Goal: Transaction & Acquisition: Book appointment/travel/reservation

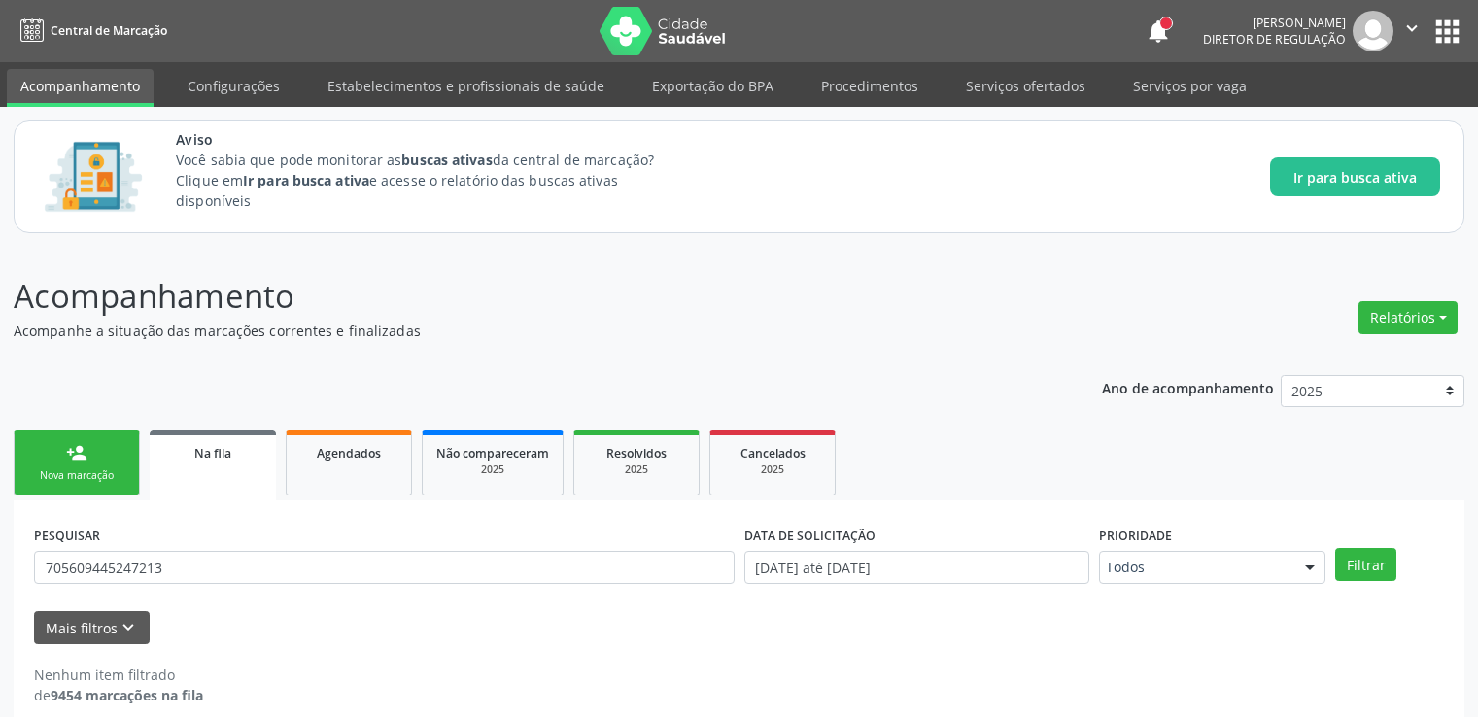
scroll to position [21, 0]
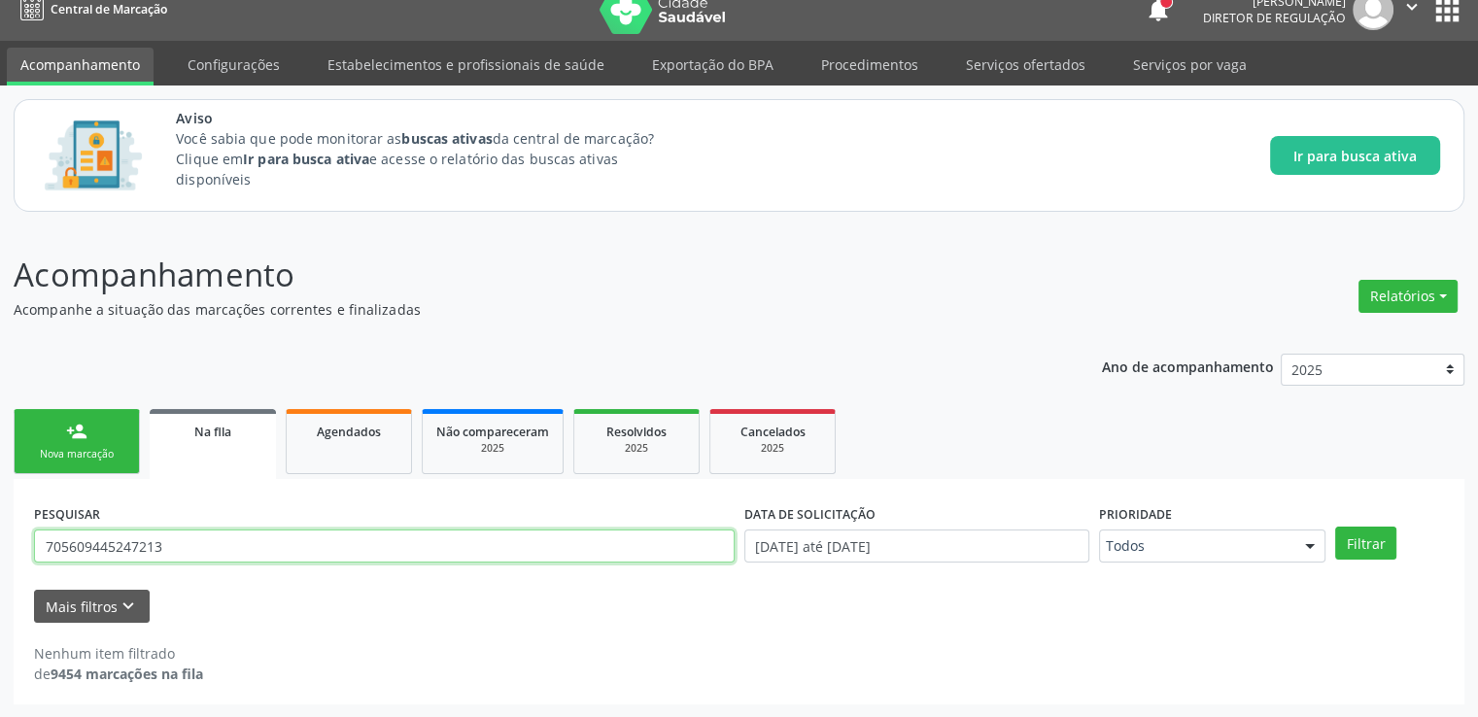
drag, startPoint x: 191, startPoint y: 551, endPoint x: 22, endPoint y: 535, distance: 169.8
click at [23, 535] on div "PESQUISAR 705609445247213 DATA DE SOLICITAÇÃO 01/01/2025 até 18/09/2025 Priorid…" at bounding box center [739, 591] width 1451 height 225
paste input "706208520551566"
type input "706208520551566"
click at [1335, 527] on button "Filtrar" at bounding box center [1365, 543] width 61 height 33
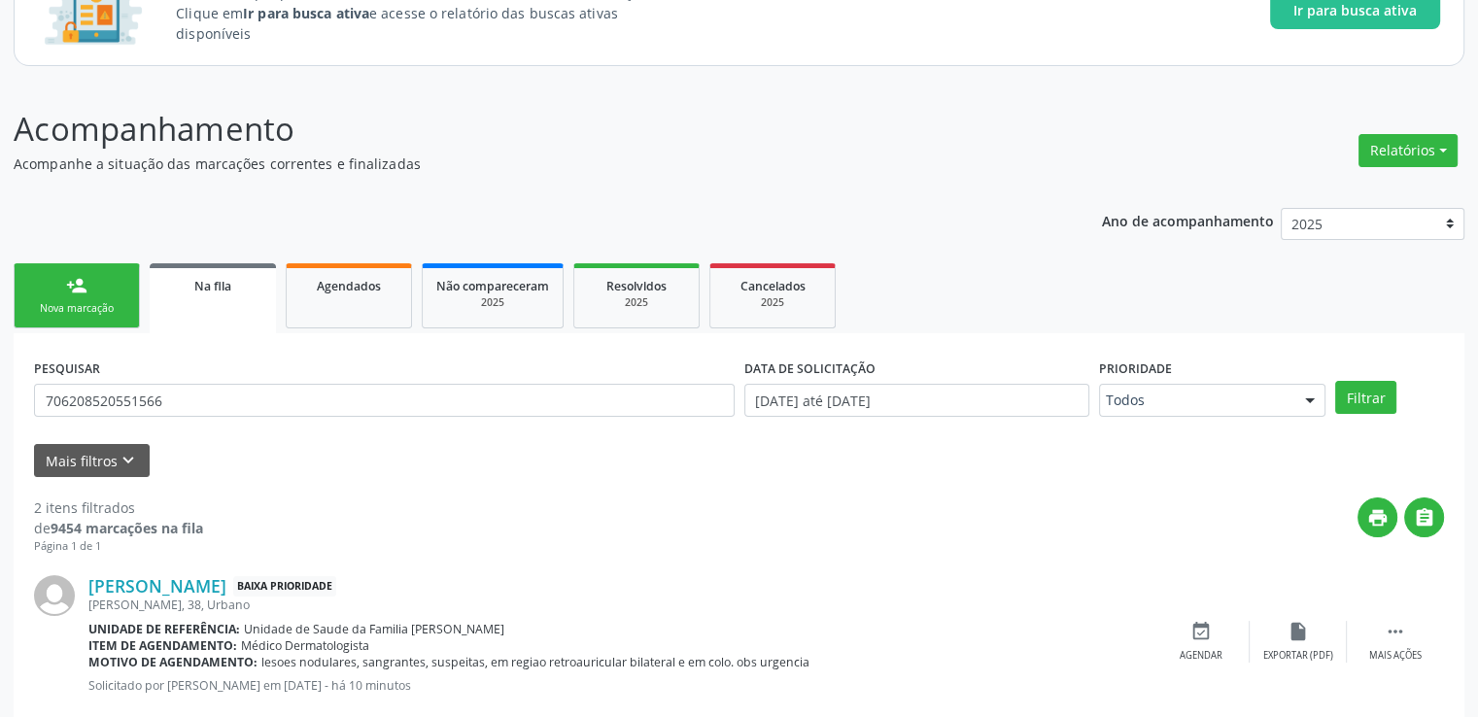
scroll to position [385, 0]
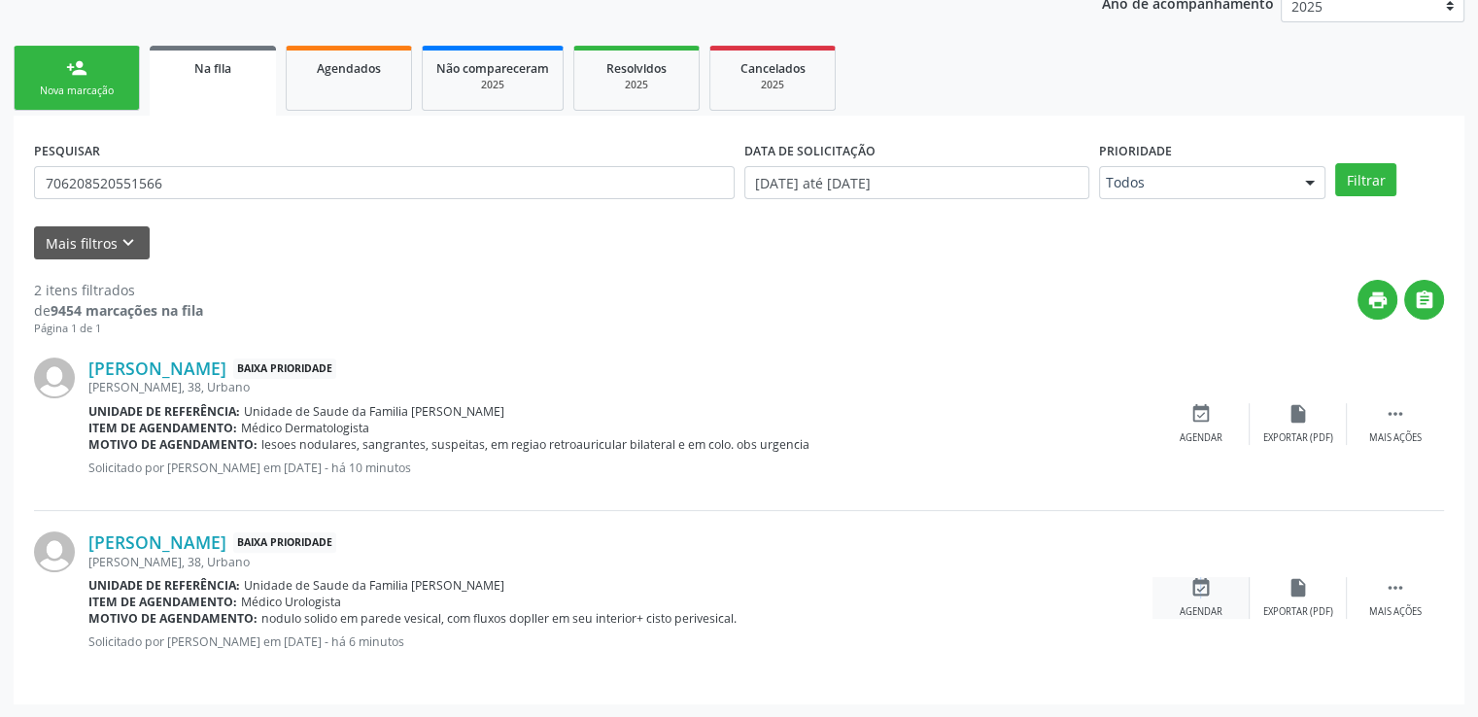
click at [1196, 589] on icon "event_available" at bounding box center [1200, 587] width 21 height 21
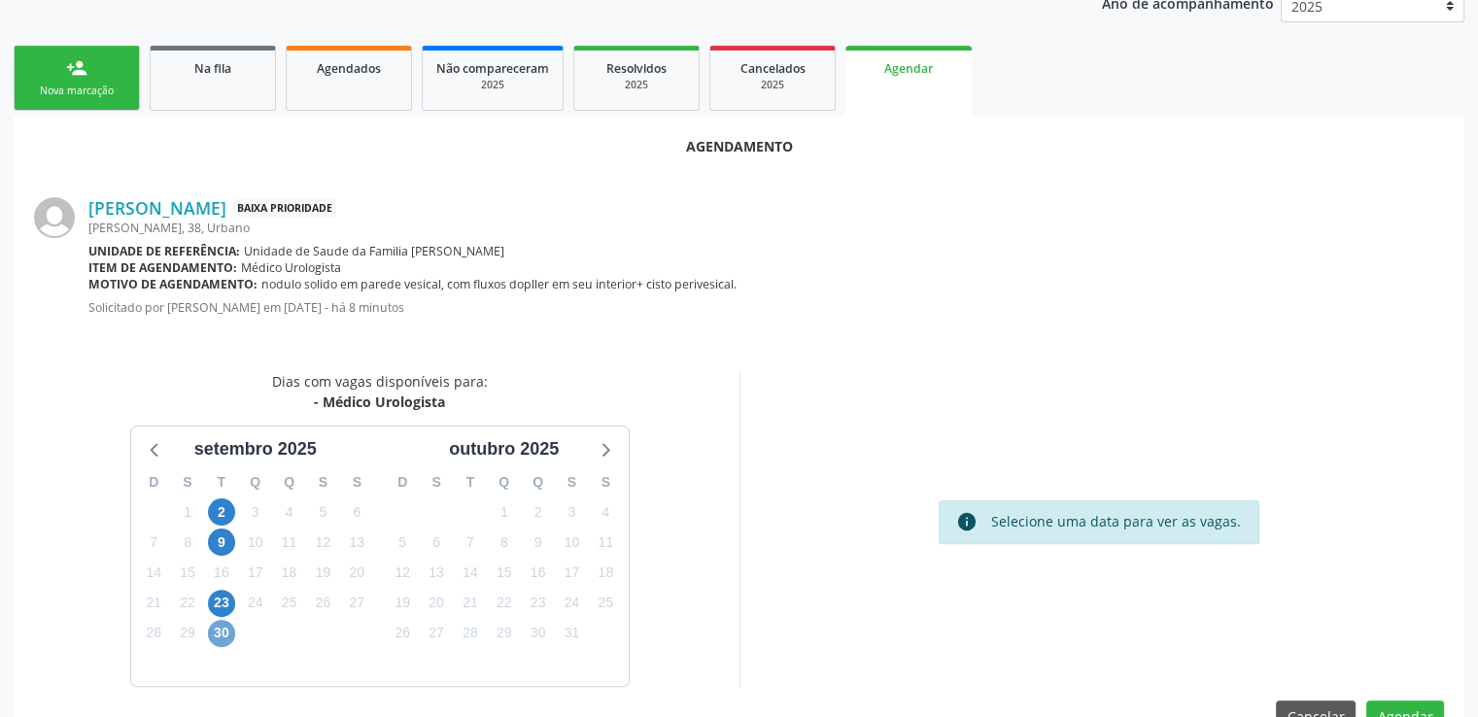
click at [221, 627] on span "30" at bounding box center [221, 633] width 27 height 27
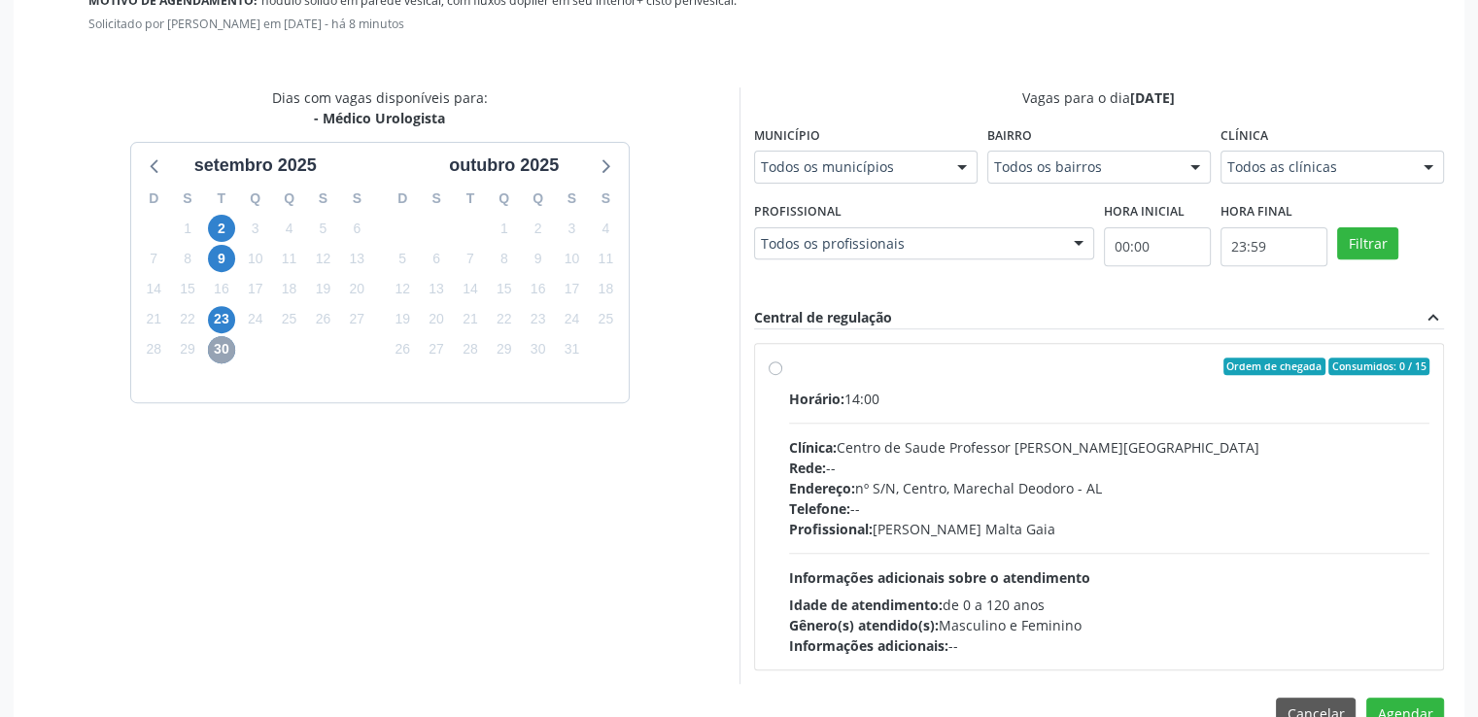
scroll to position [676, 0]
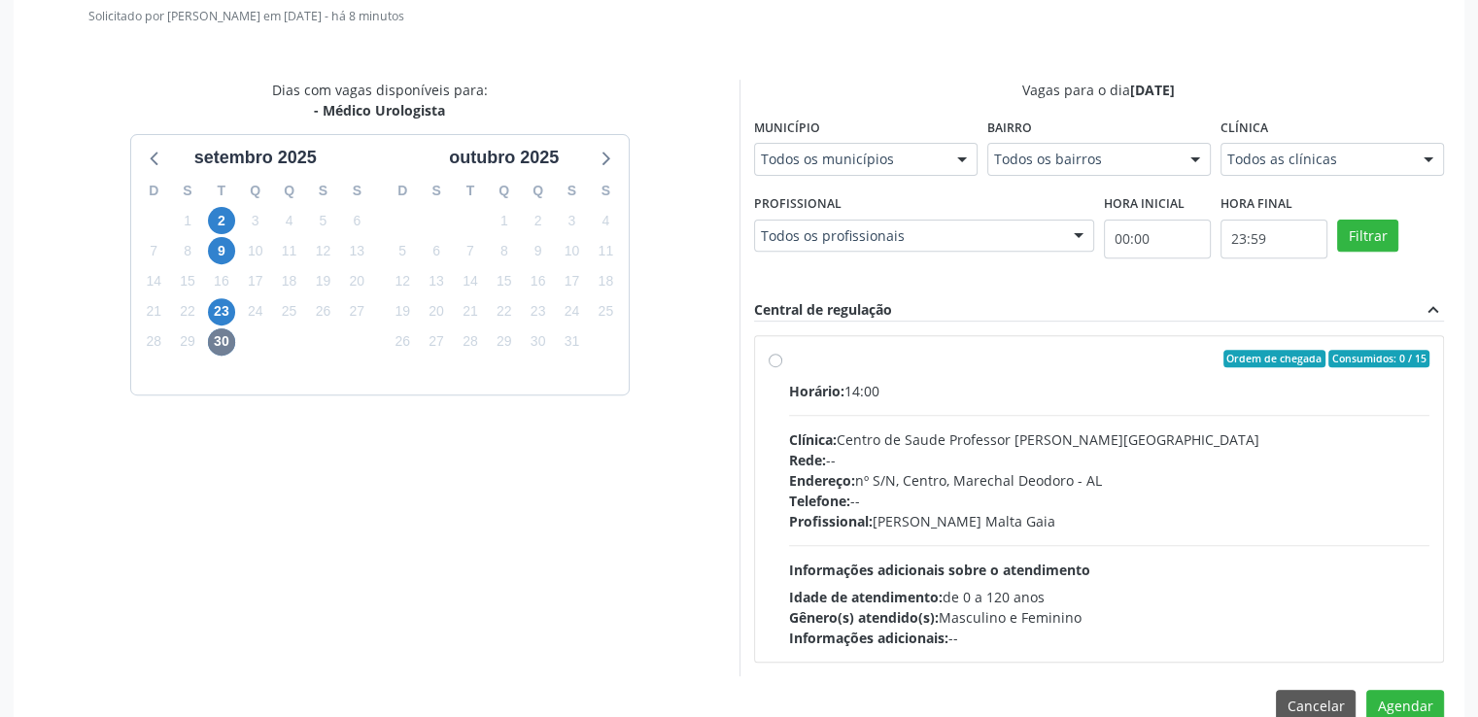
click at [789, 360] on label "Ordem de chegada Consumidos: 0 / 15 Horário: 14:00 Clínica: Centro de Saude Pro…" at bounding box center [1109, 499] width 641 height 298
click at [779, 360] on input "Ordem de chegada Consumidos: 0 / 15 Horário: 14:00 Clínica: Centro de Saude Pro…" at bounding box center [776, 358] width 14 height 17
radio input "true"
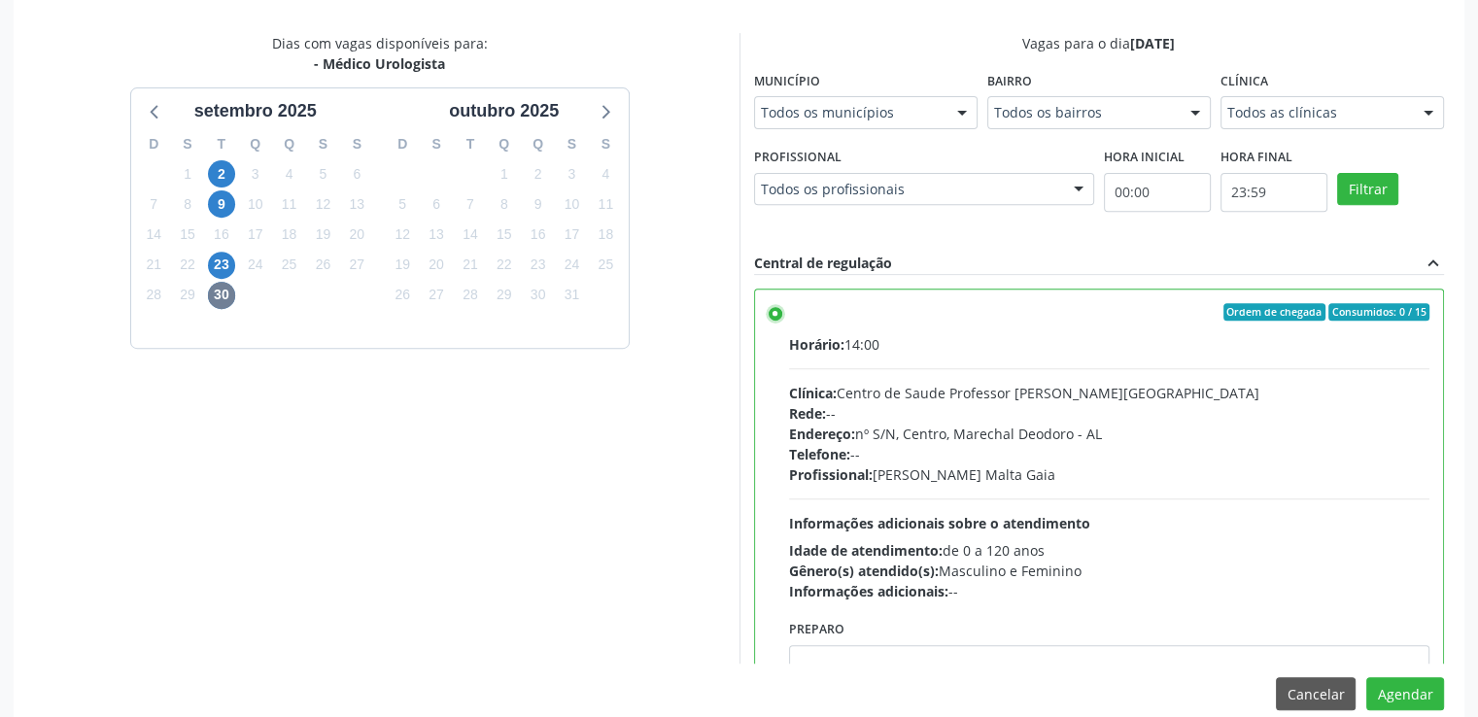
scroll to position [748, 0]
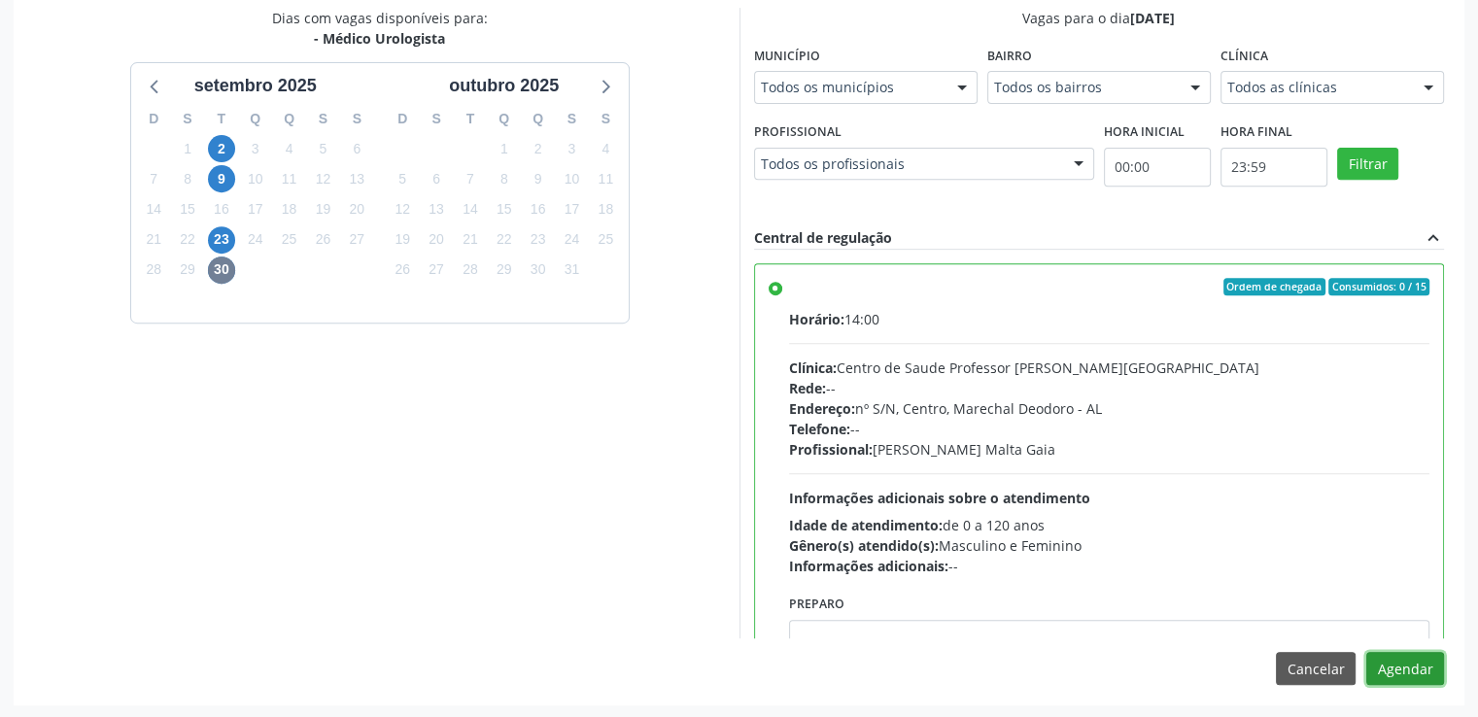
click at [1399, 668] on button "Agendar" at bounding box center [1405, 668] width 78 height 33
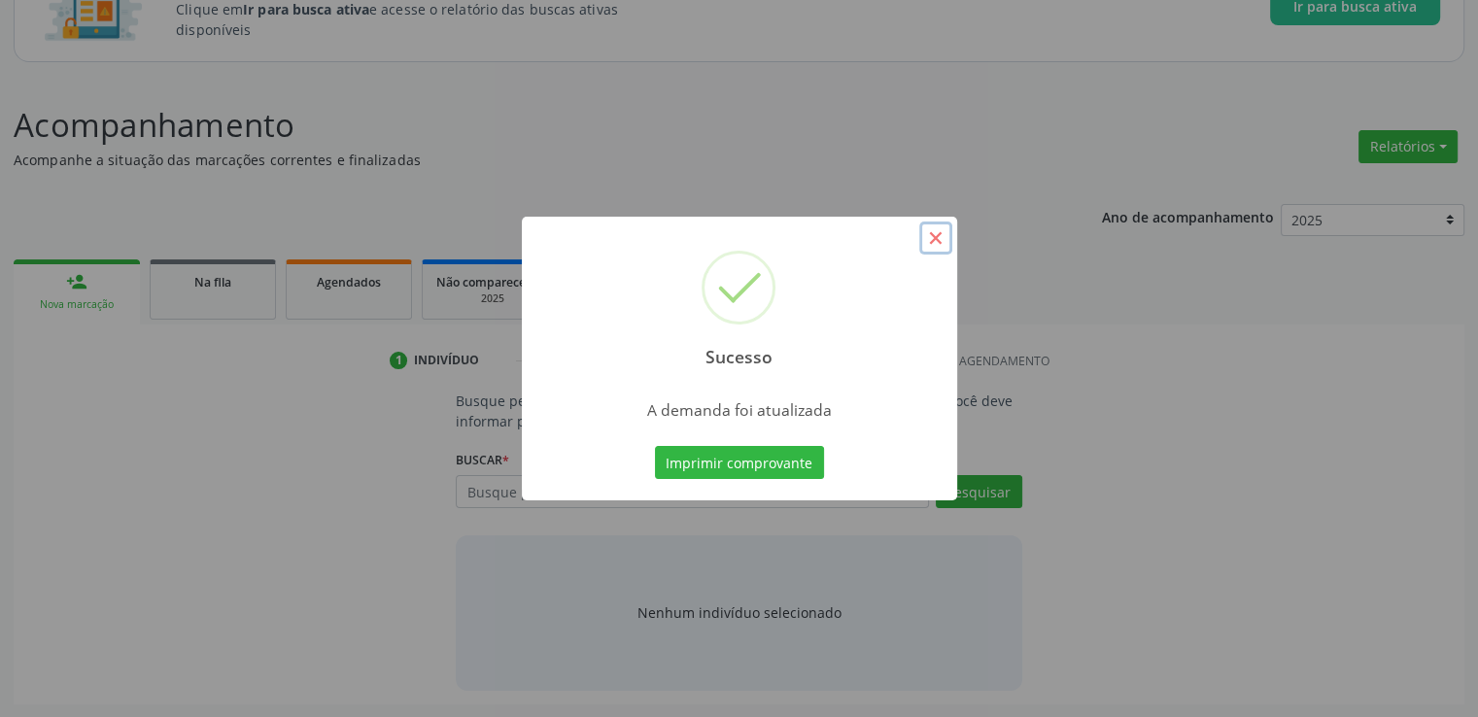
click at [940, 235] on button "×" at bounding box center [935, 238] width 33 height 33
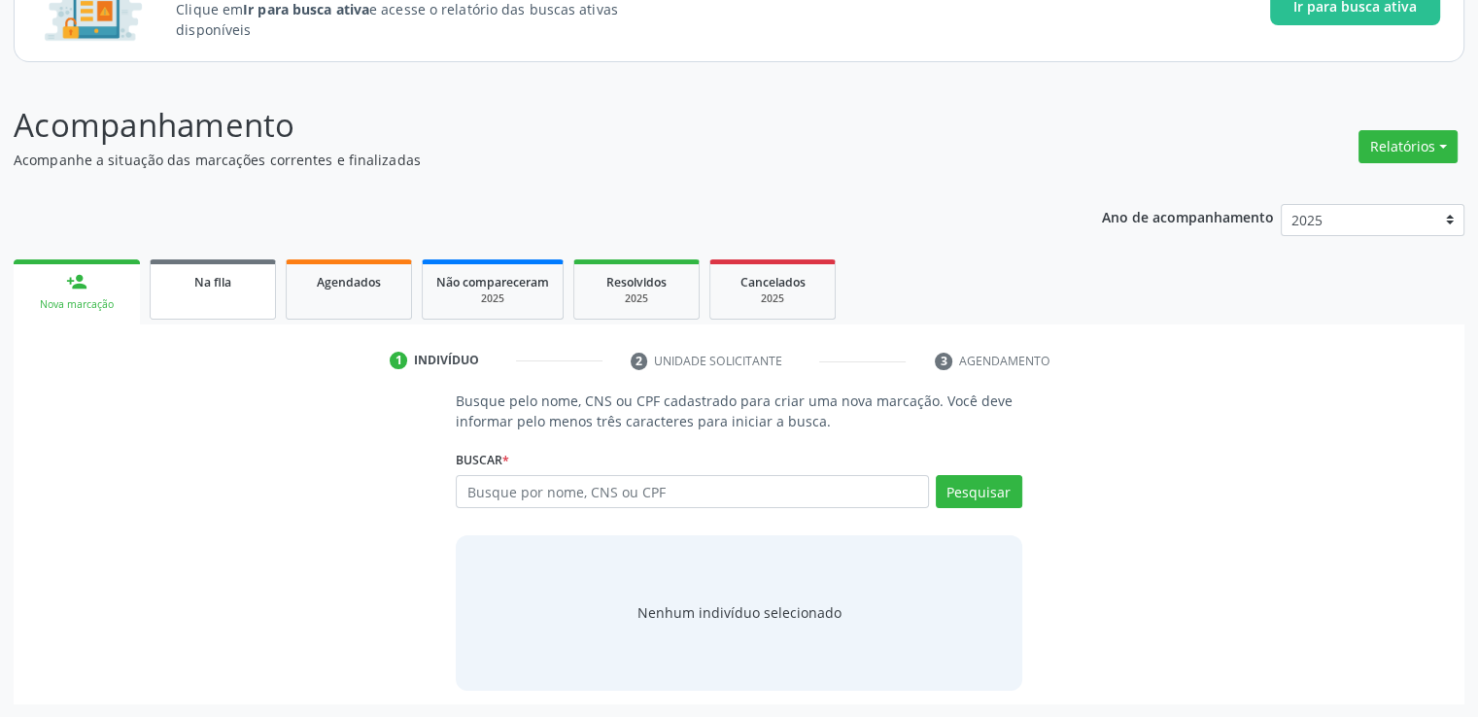
click at [192, 294] on link "Na fila" at bounding box center [213, 289] width 126 height 60
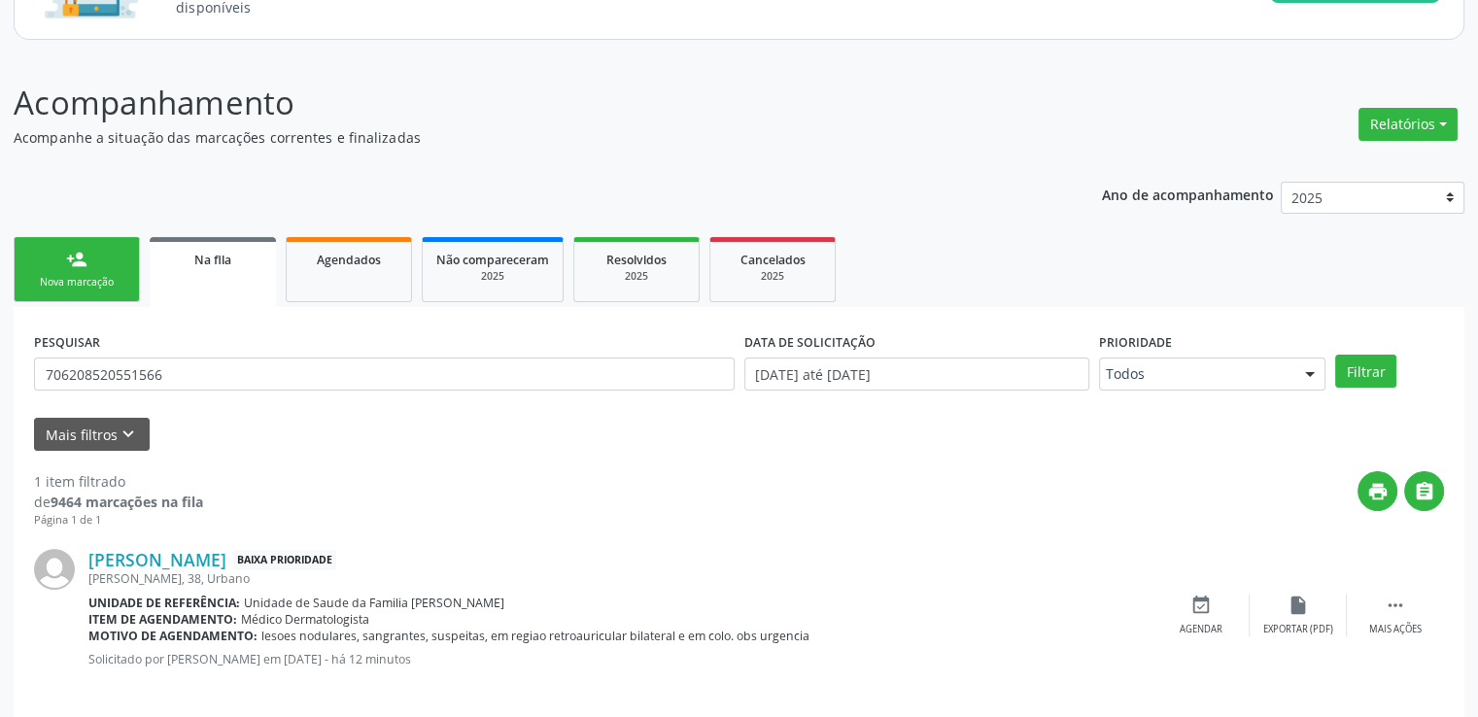
scroll to position [210, 0]
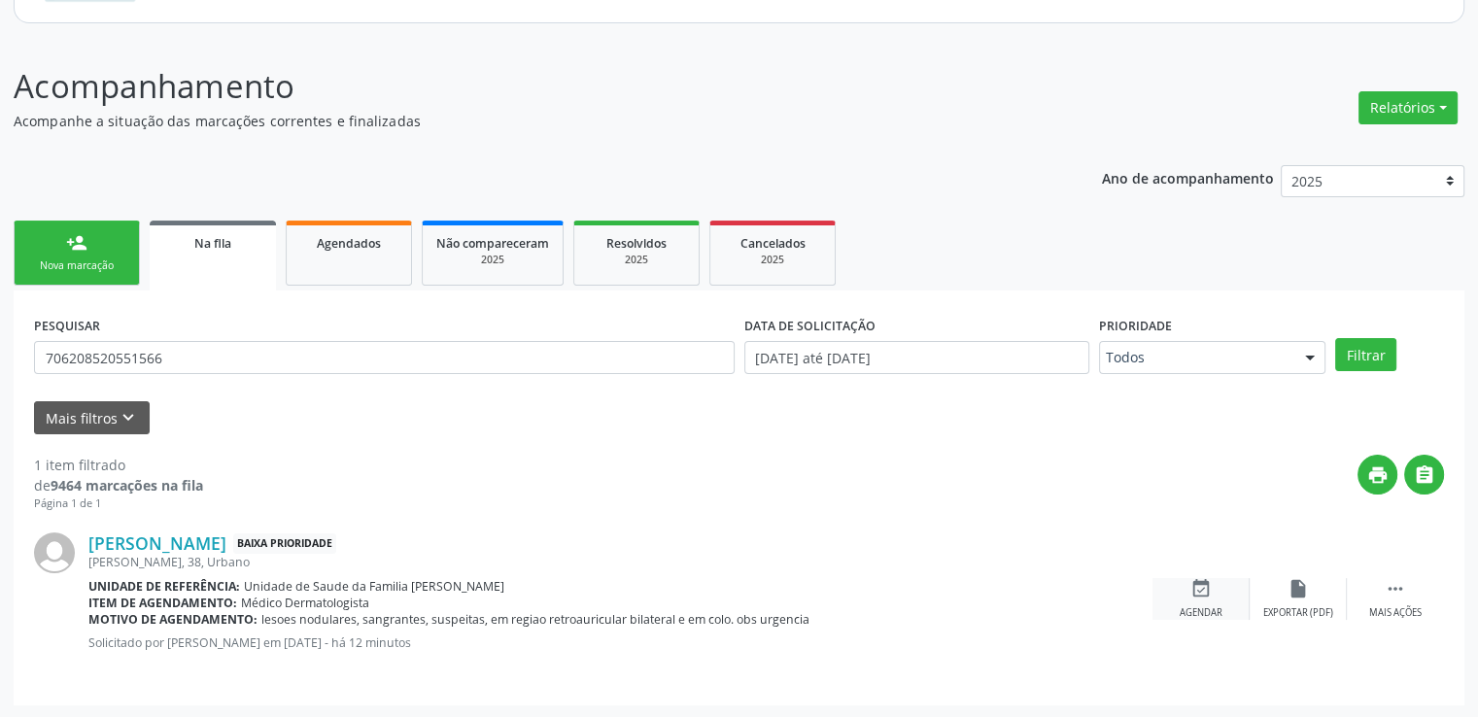
click at [1201, 588] on icon "event_available" at bounding box center [1200, 588] width 21 height 21
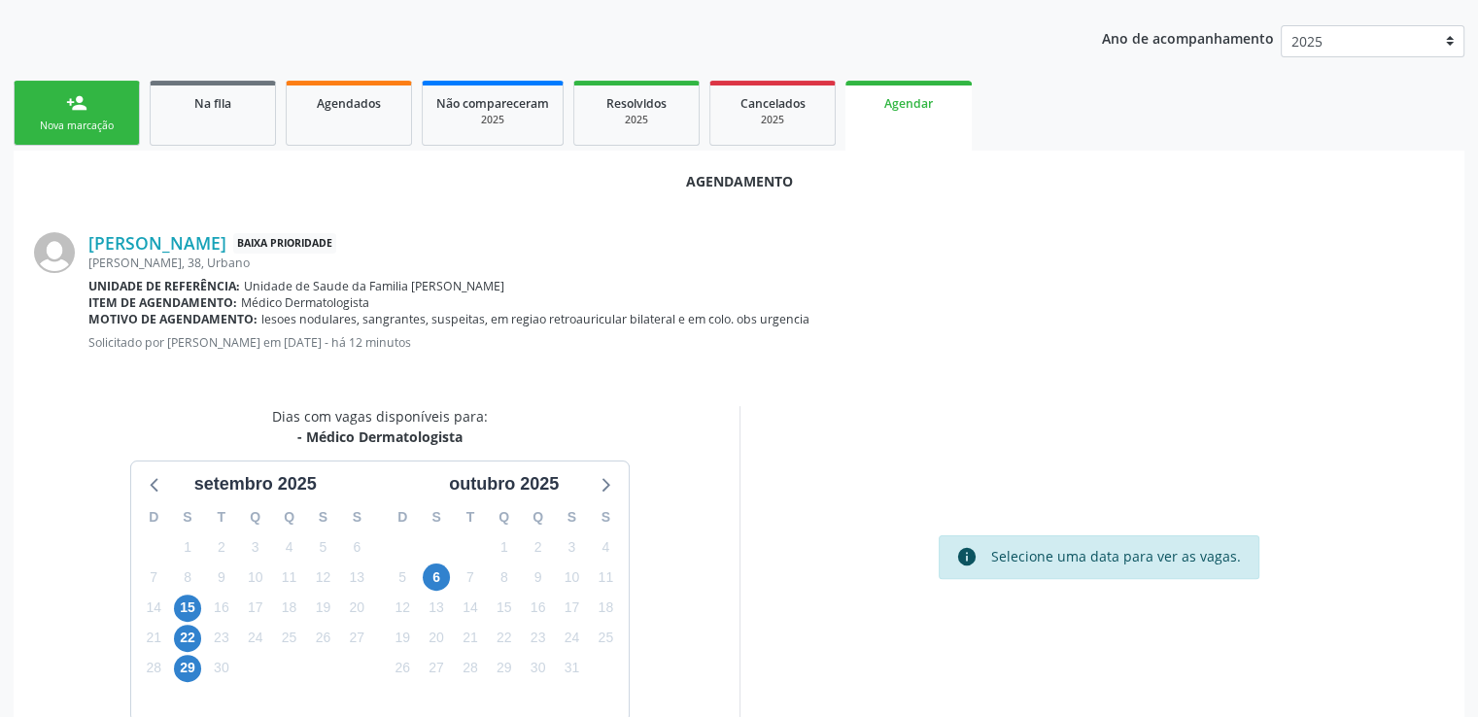
scroll to position [404, 0]
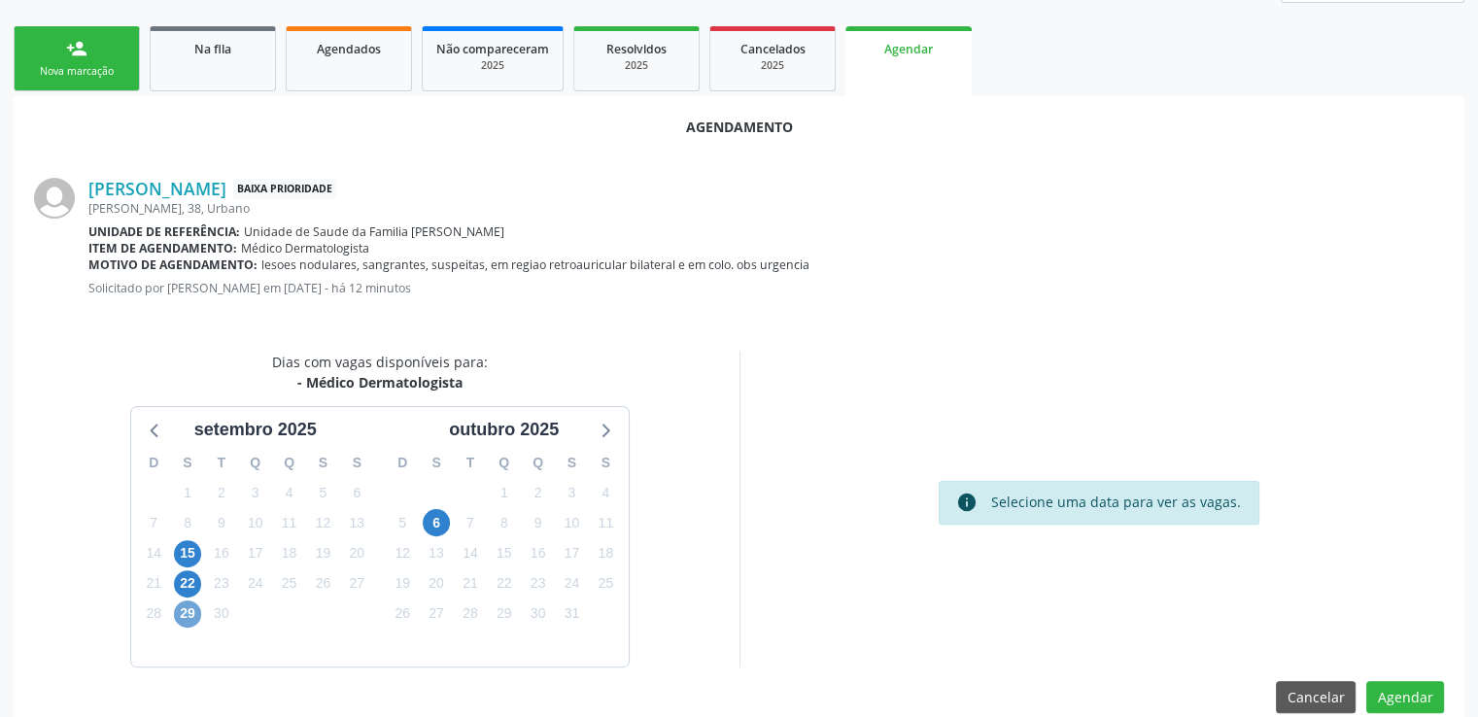
click at [189, 618] on span "29" at bounding box center [187, 614] width 27 height 27
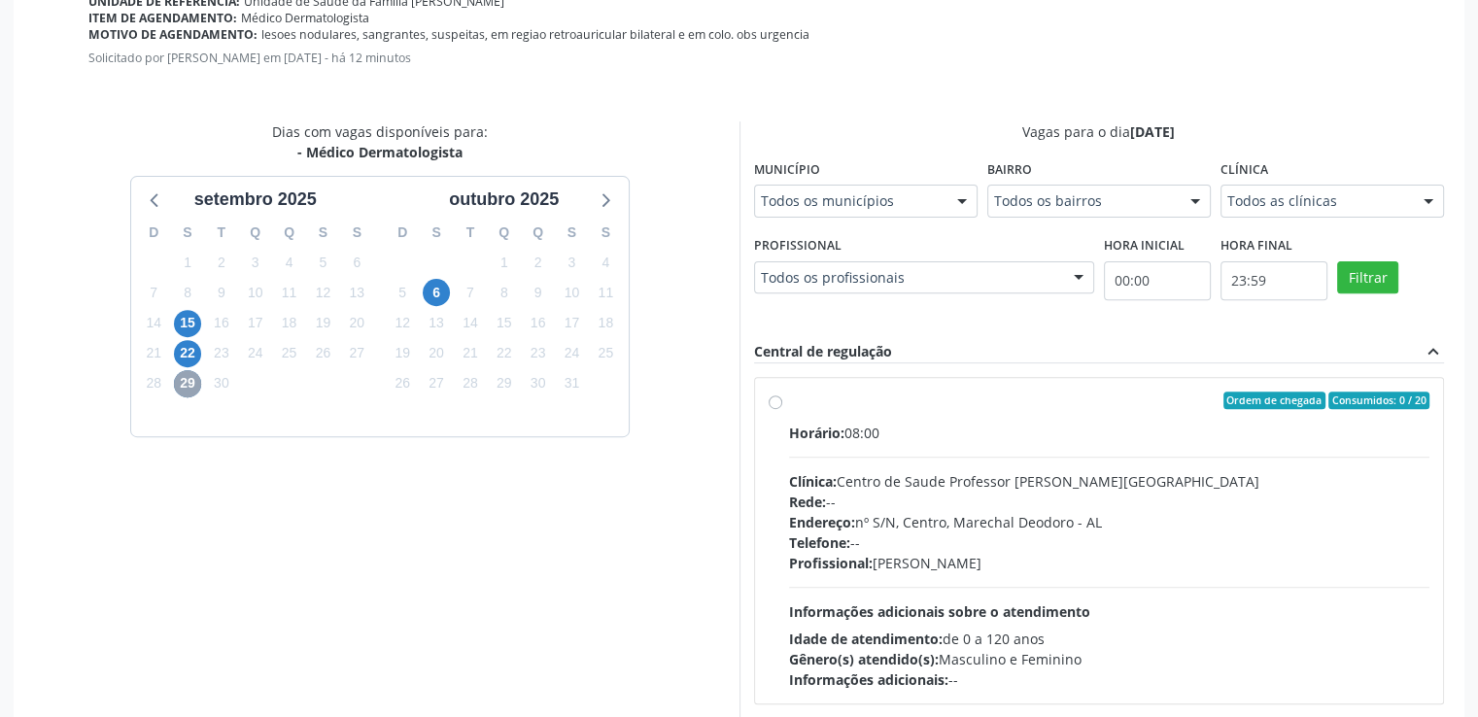
scroll to position [713, 0]
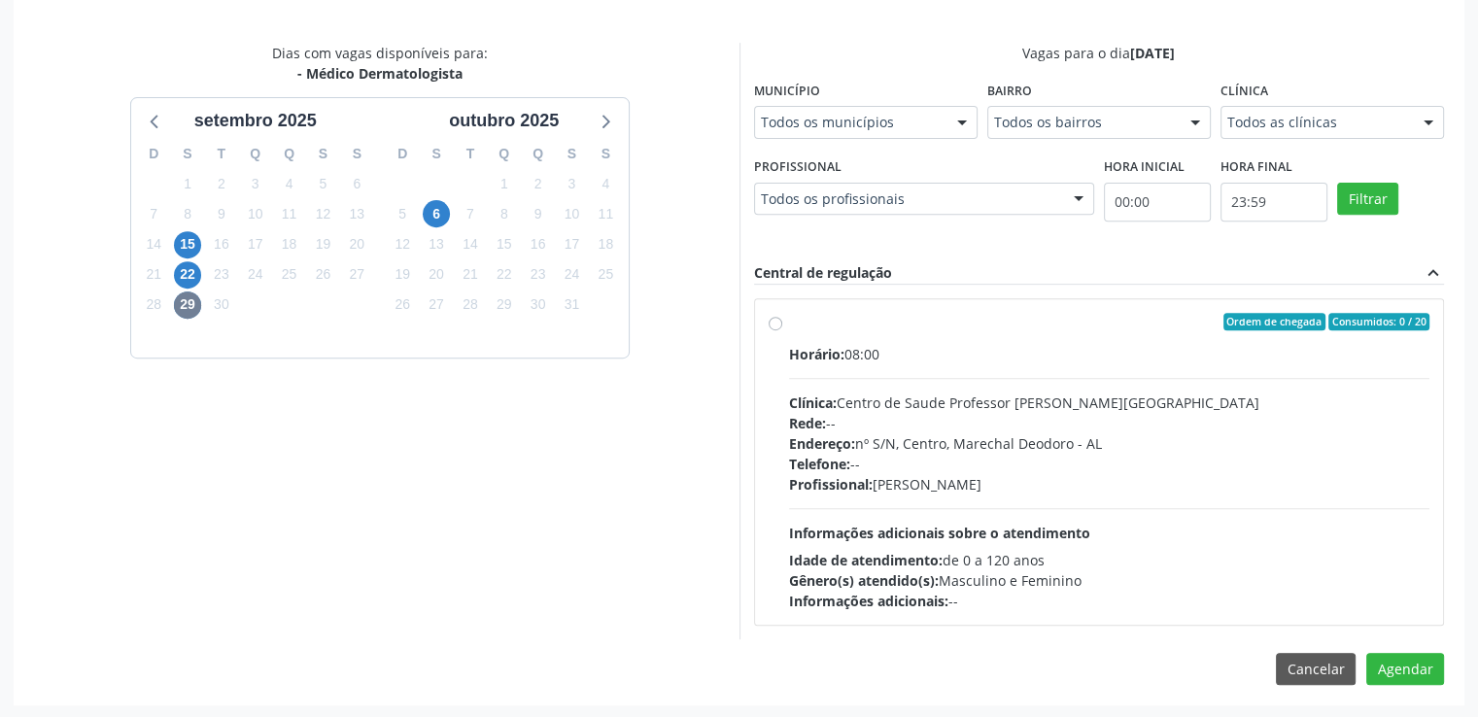
click at [789, 320] on label "Ordem de chegada Consumidos: 0 / 20 Horário: 08:00 Clínica: Centro de Saude Pro…" at bounding box center [1109, 462] width 641 height 298
click at [772, 320] on input "Ordem de chegada Consumidos: 0 / 20 Horário: 08:00 Clínica: Centro de Saude Pro…" at bounding box center [776, 321] width 14 height 17
radio input "true"
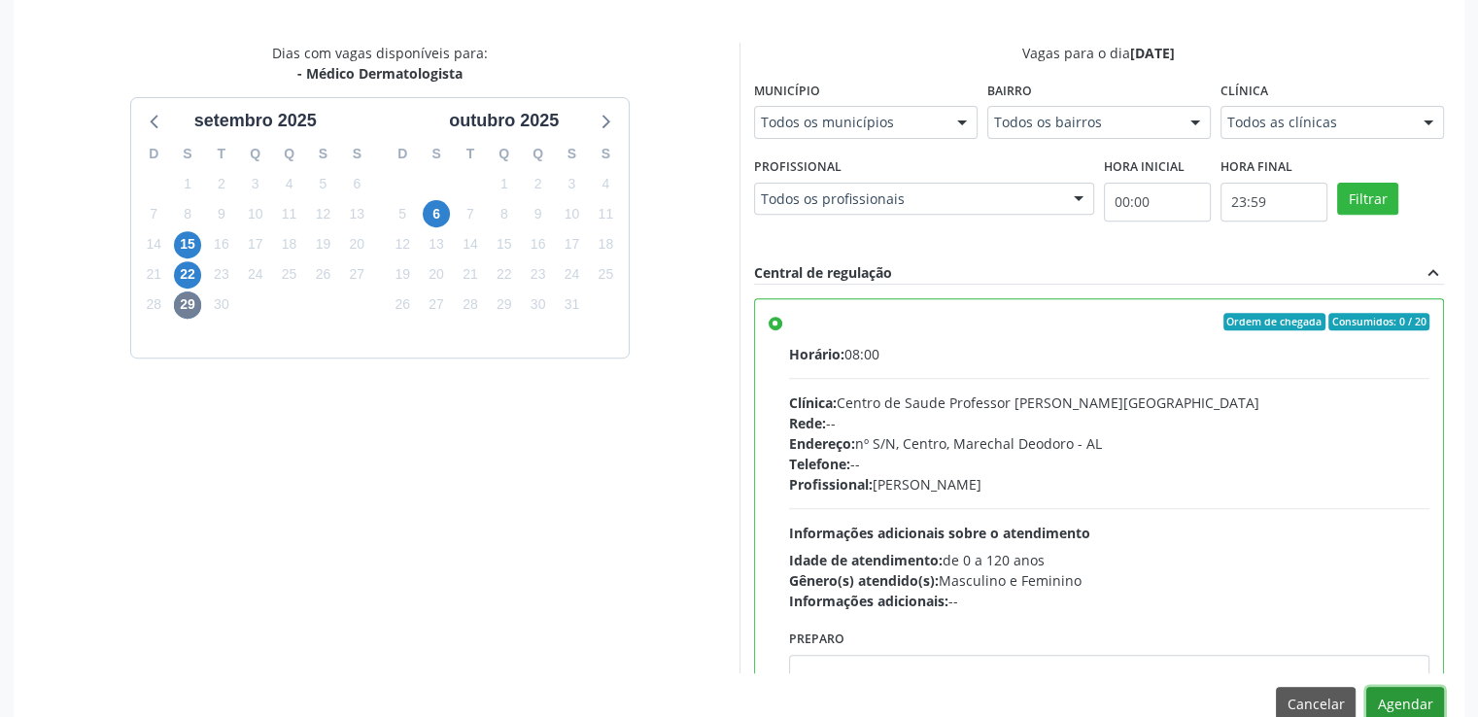
click at [1401, 699] on button "Agendar" at bounding box center [1405, 703] width 78 height 33
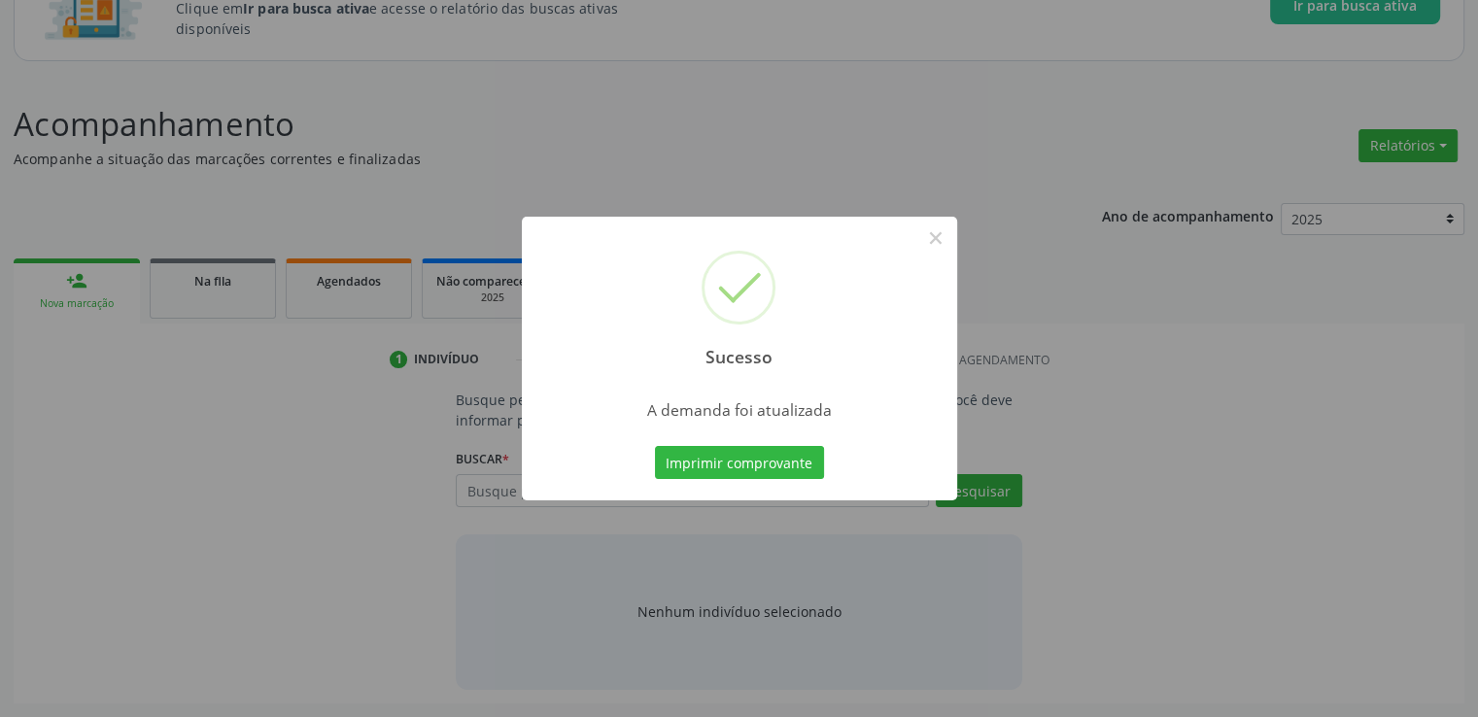
scroll to position [171, 0]
click at [937, 232] on button "×" at bounding box center [935, 238] width 33 height 33
